Goal: Task Accomplishment & Management: Use online tool/utility

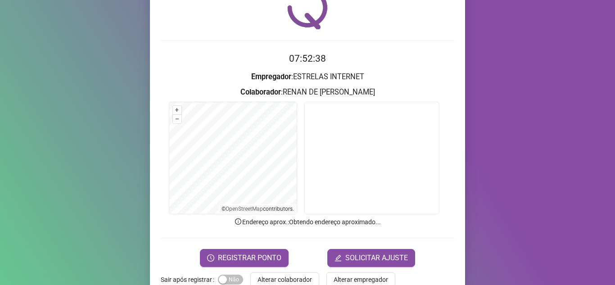
scroll to position [67, 0]
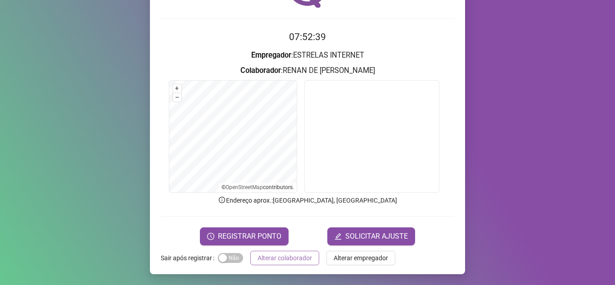
click at [250, 256] on button "Alterar colaborador" at bounding box center [284, 258] width 69 height 14
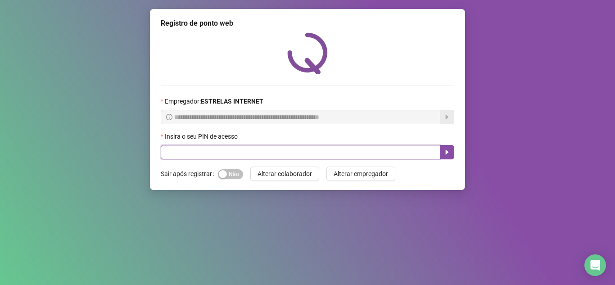
click at [241, 150] on input "text" at bounding box center [301, 152] width 280 height 14
type input "*****"
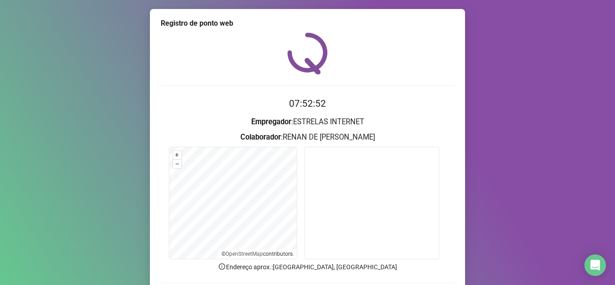
scroll to position [45, 0]
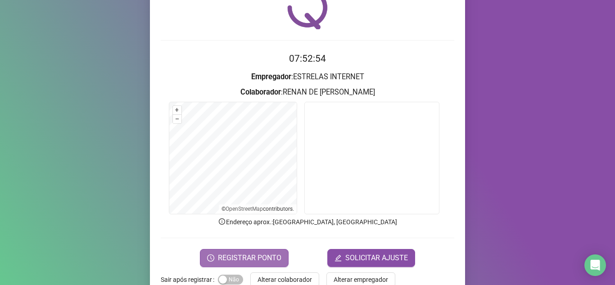
click at [249, 250] on button "REGISTRAR PONTO" at bounding box center [244, 258] width 89 height 18
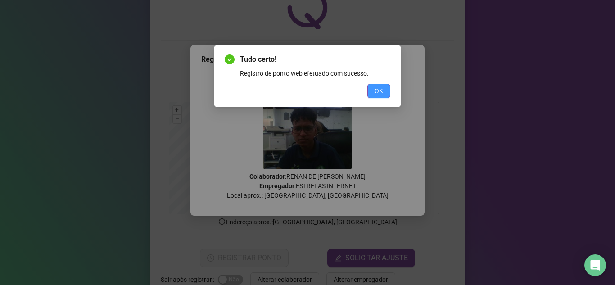
click at [382, 93] on span "OK" at bounding box center [379, 91] width 9 height 10
